Goal: Transaction & Acquisition: Purchase product/service

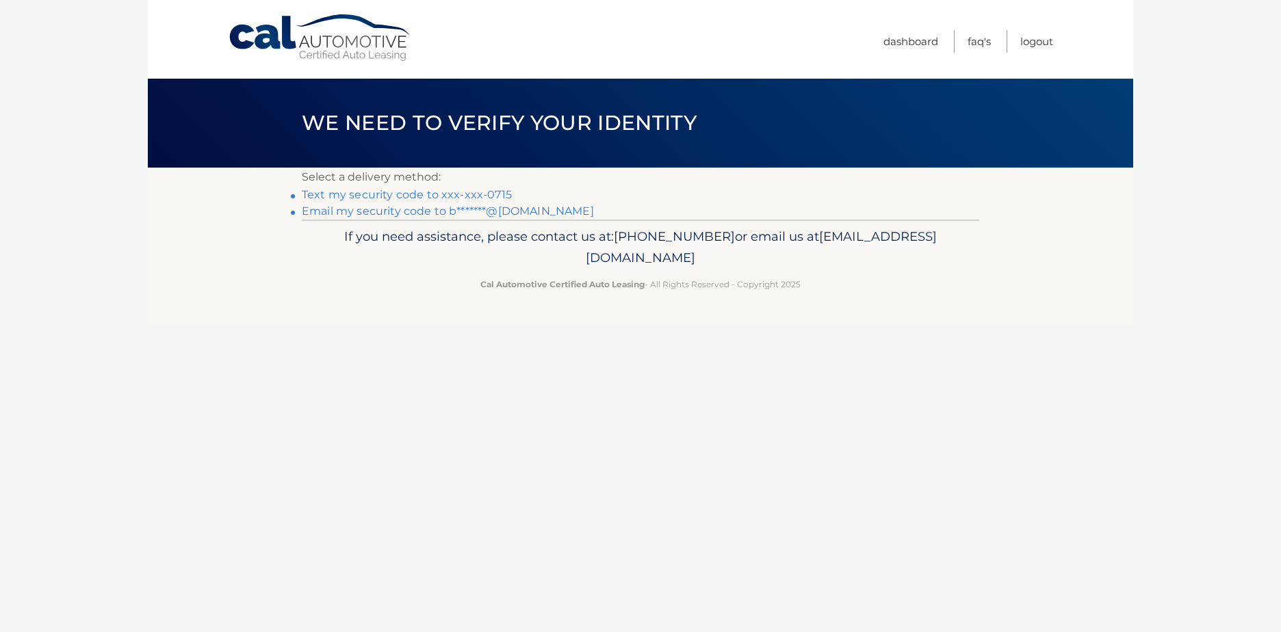
click at [376, 195] on link "Text my security code to xxx-xxx-0715" at bounding box center [407, 194] width 210 height 13
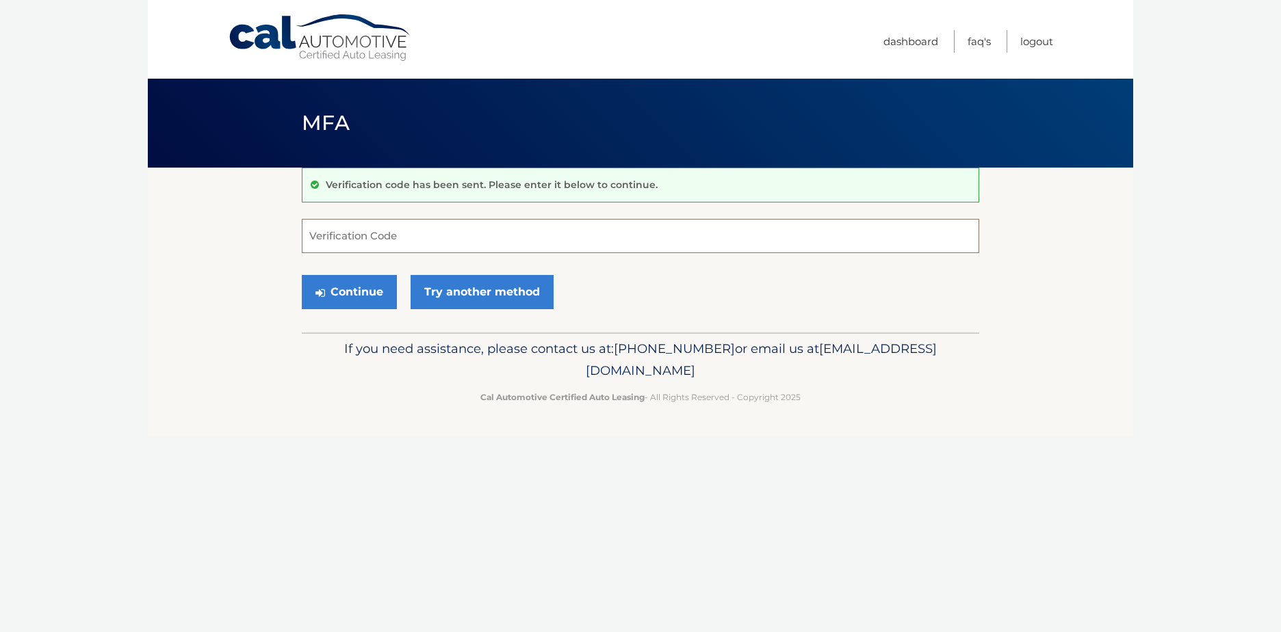
click at [368, 237] on input "Verification Code" at bounding box center [640, 236] width 677 height 34
type input "782700"
click at [331, 298] on button "Continue" at bounding box center [349, 292] width 95 height 34
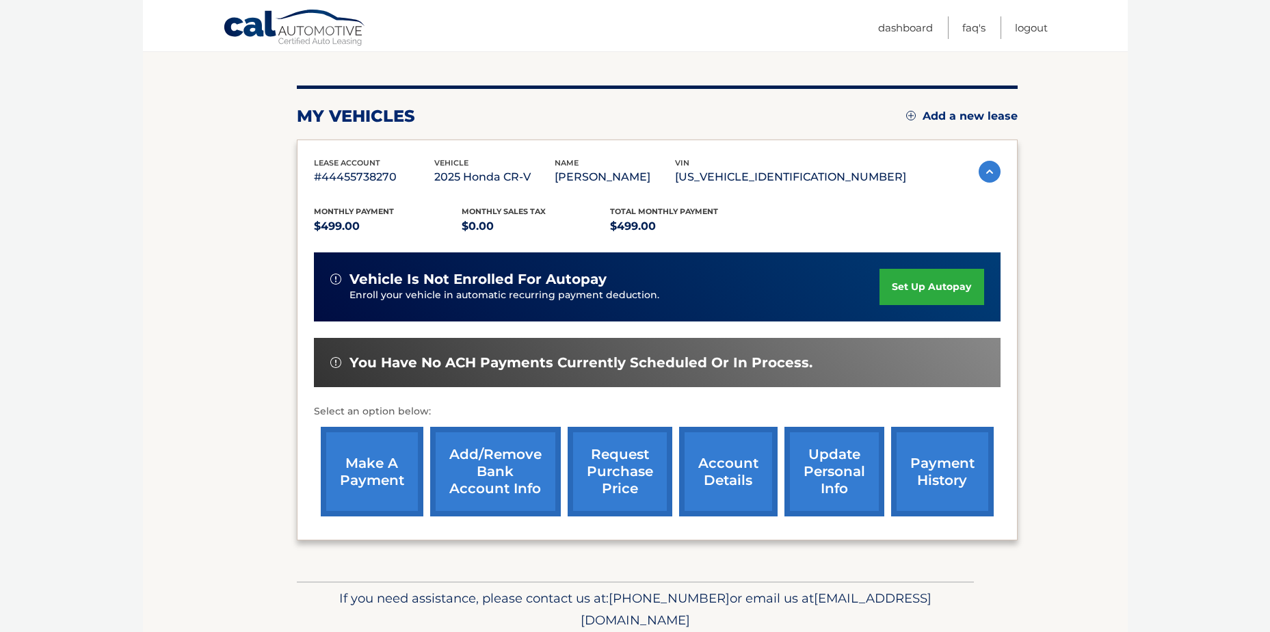
scroll to position [162, 0]
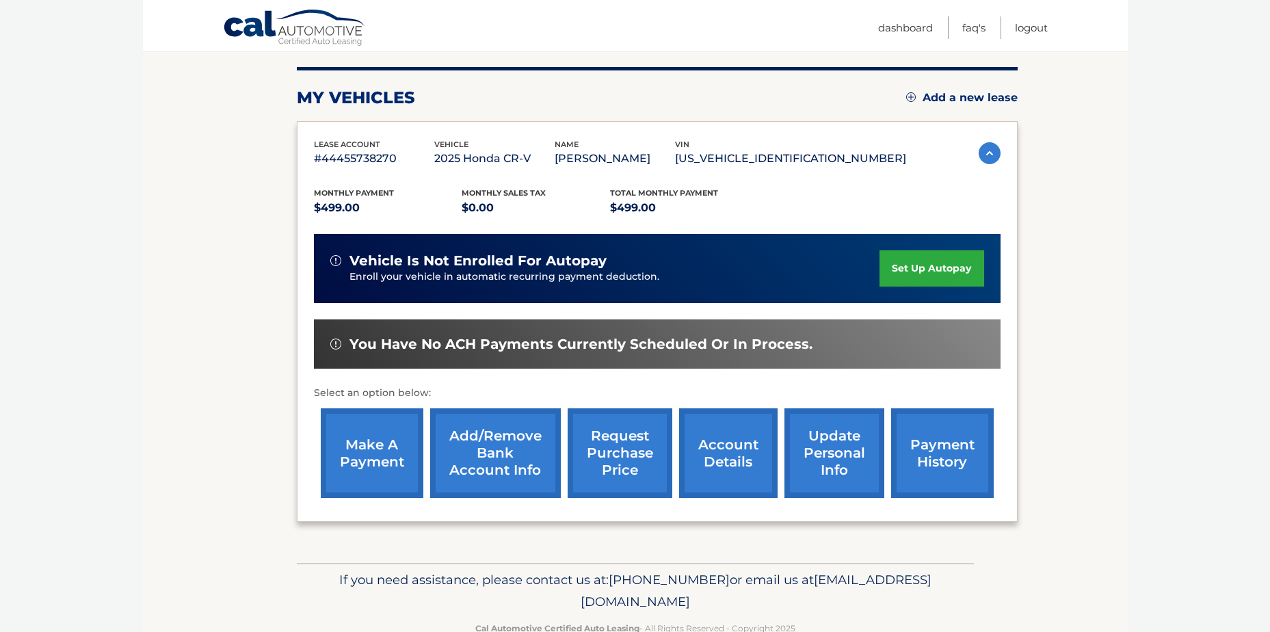
click at [344, 459] on link "make a payment" at bounding box center [372, 453] width 103 height 90
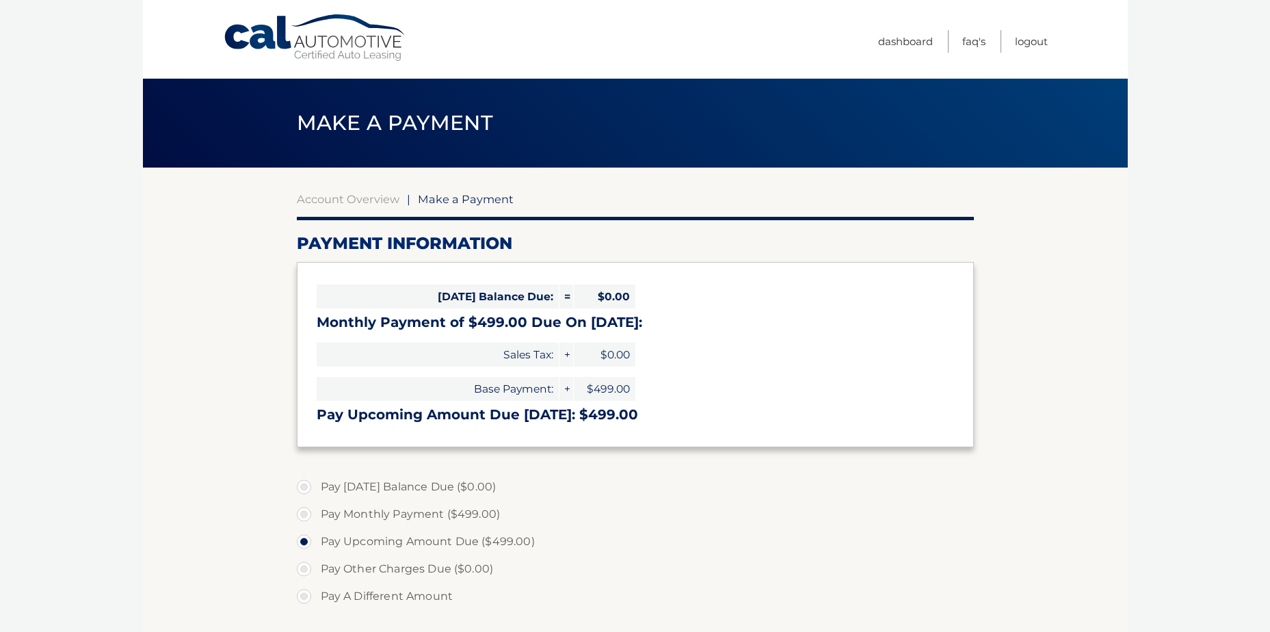
select select "MThlZjJkMmMtY2IzMy00MzRlLTgzM2UtNDE5MTMzZTQ2NGE4"
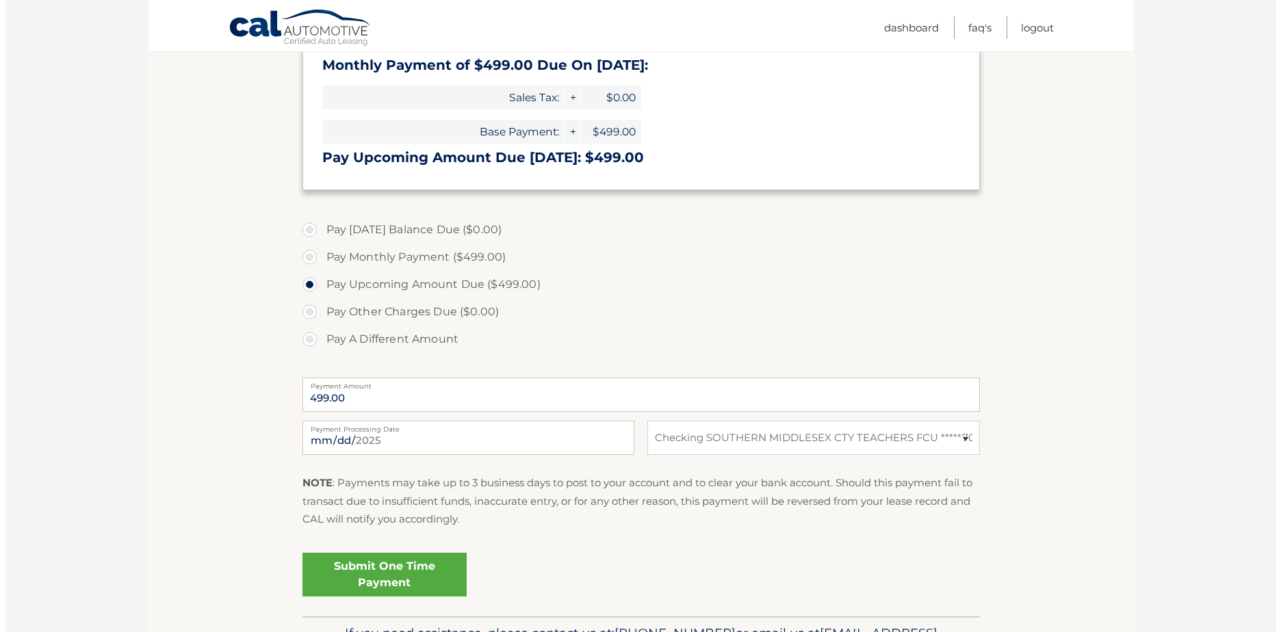
scroll to position [272, 0]
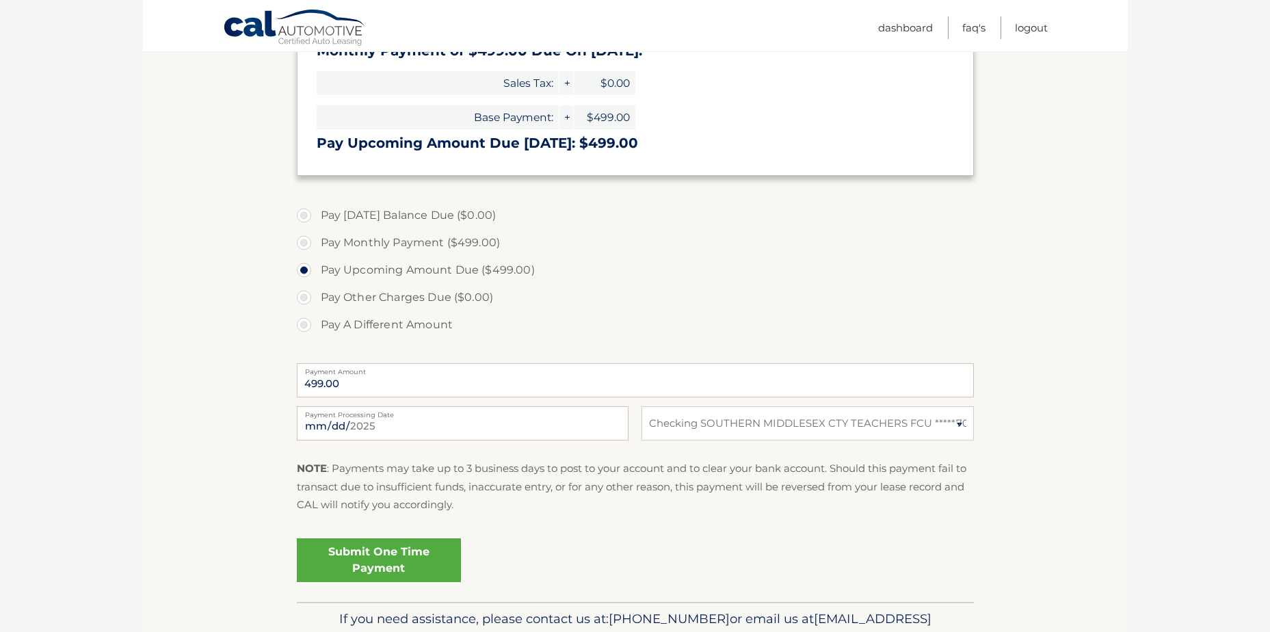
click at [327, 417] on label "Payment Processing Date" at bounding box center [463, 411] width 332 height 11
click at [327, 417] on input "2025-10-03" at bounding box center [463, 423] width 332 height 34
click at [329, 420] on input "2025-10-03" at bounding box center [463, 423] width 332 height 34
type input "2025-10-06"
click at [402, 564] on link "Submit One Time Payment" at bounding box center [379, 560] width 164 height 44
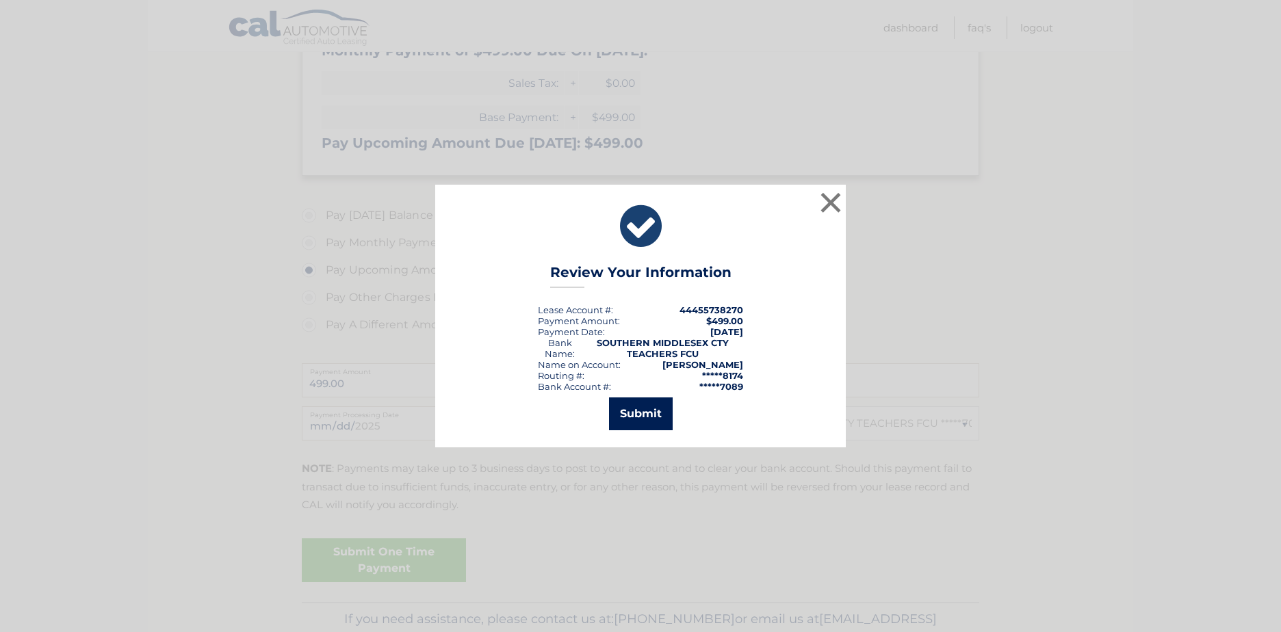
click at [653, 406] on button "Submit" at bounding box center [641, 413] width 64 height 33
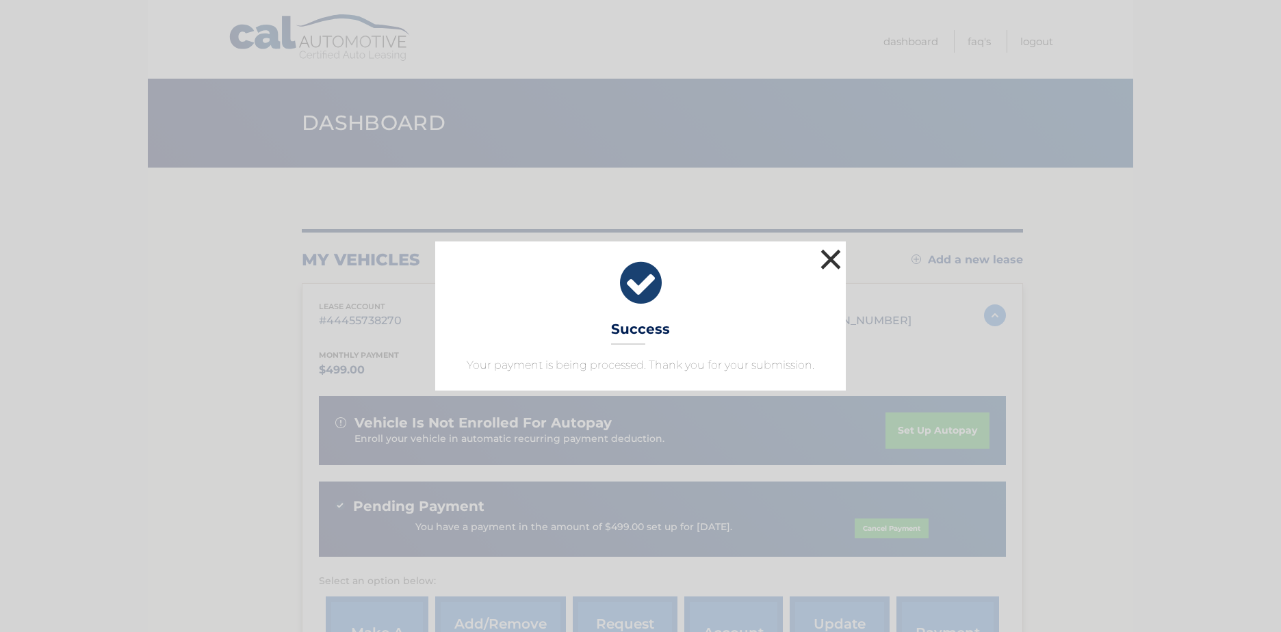
click at [823, 257] on button "×" at bounding box center [830, 259] width 27 height 27
